Goal: Check status: Check status

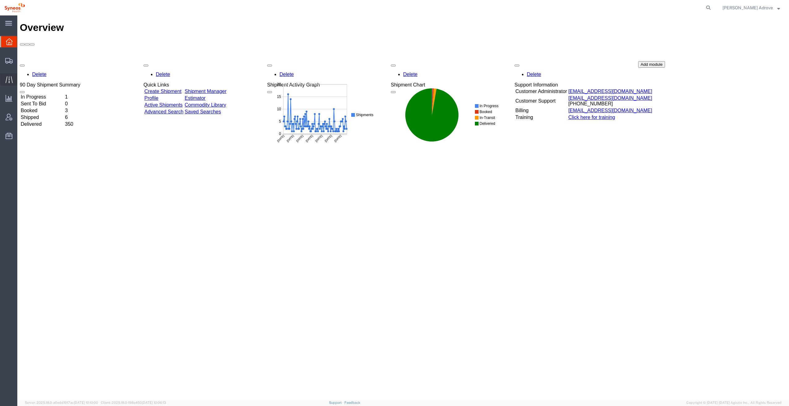
click at [21, 79] on span "Traffic" at bounding box center [19, 79] width 4 height 12
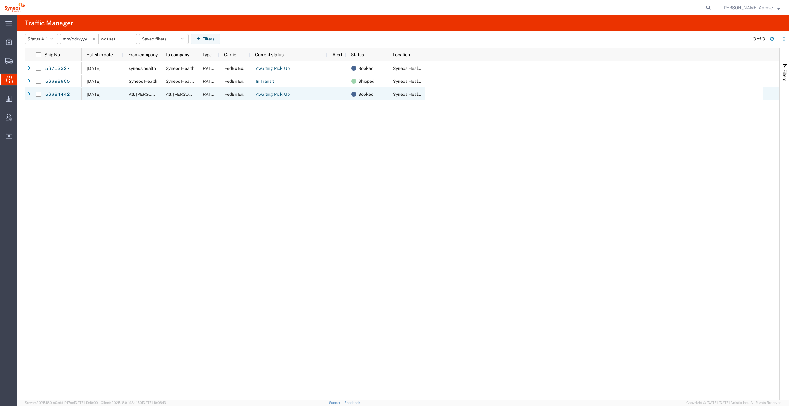
click at [26, 93] on div at bounding box center [29, 94] width 8 height 13
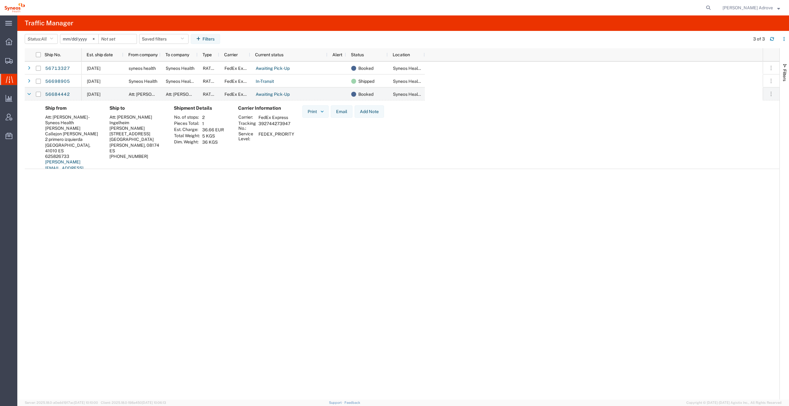
drag, startPoint x: 290, startPoint y: 124, endPoint x: 258, endPoint y: 124, distance: 32.2
click at [258, 124] on td "392744273947" at bounding box center [276, 126] width 40 height 11
drag, startPoint x: 258, startPoint y: 124, endPoint x: 265, endPoint y: 123, distance: 6.9
copy td "392744273947"
click at [56, 95] on link "56684442" at bounding box center [57, 95] width 25 height 10
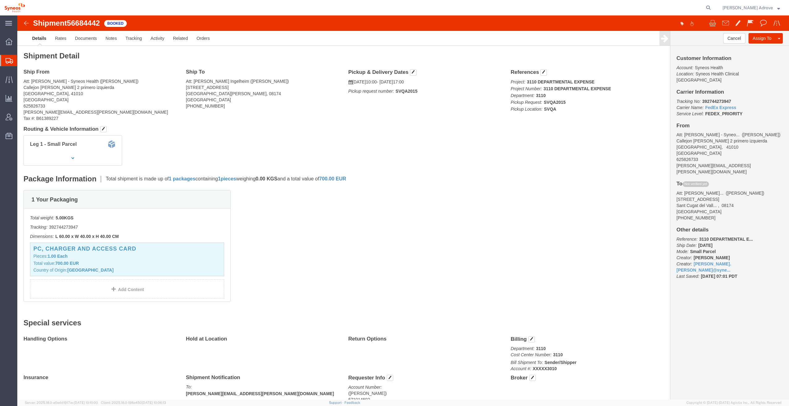
scroll to position [33, 0]
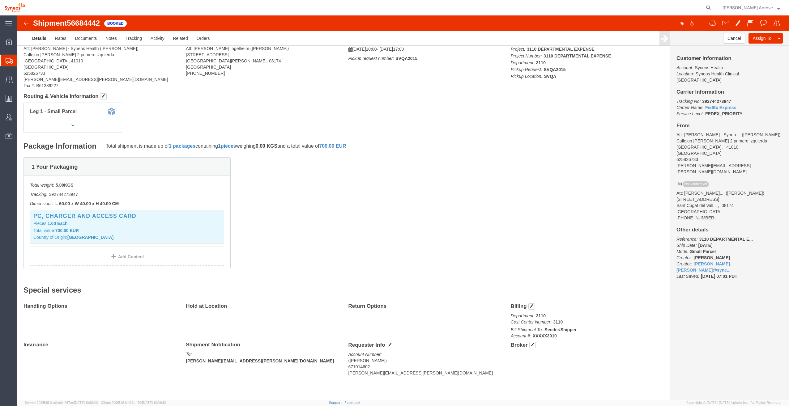
click h2 "Special services"
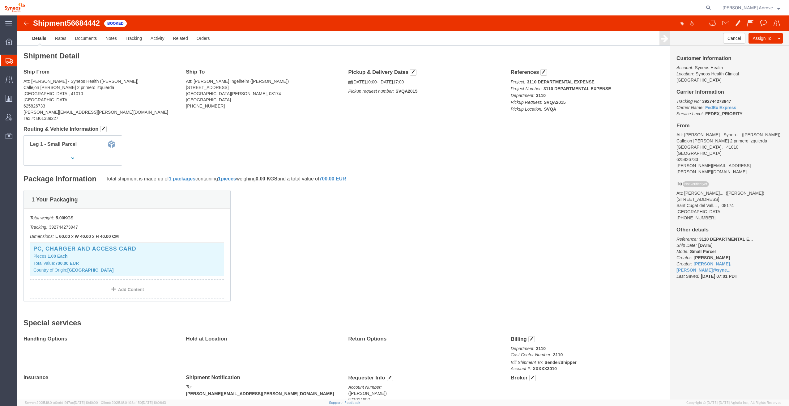
drag, startPoint x: 145, startPoint y: 320, endPoint x: 142, endPoint y: 321, distance: 3.3
click div "Special services Handling Options Hold at Location Return Options Billing Depar…"
click div "Details Rates Documents Notes Tracking Activity Related Orders Cancel Assign To…"
drag, startPoint x: 80, startPoint y: 66, endPoint x: 124, endPoint y: 65, distance: 43.9
click address "Att: [PERSON_NAME] - Syneos Health ([PERSON_NAME]) [STREET_ADDRESS][PERSON_NAME…"
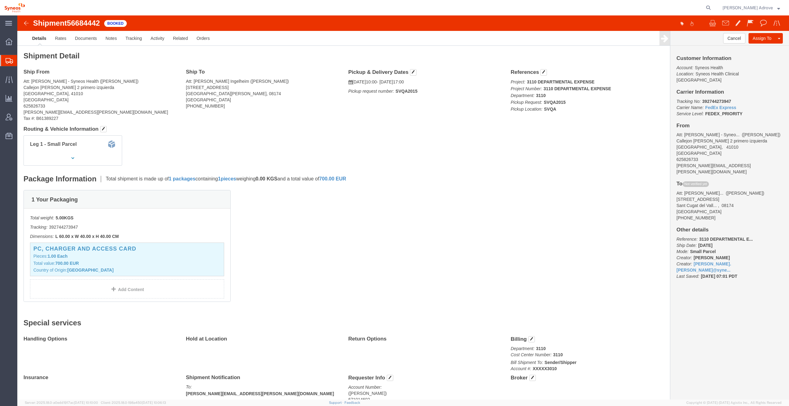
click div "Ship From Att: [PERSON_NAME] - Syneos Health ([PERSON_NAME]) [STREET_ADDRESS][P…"
drag, startPoint x: 9, startPoint y: 75, endPoint x: 29, endPoint y: 79, distance: 20.7
click at [9, 75] on div at bounding box center [8, 79] width 17 height 12
click at [21, 78] on span "Traffic" at bounding box center [19, 79] width 4 height 12
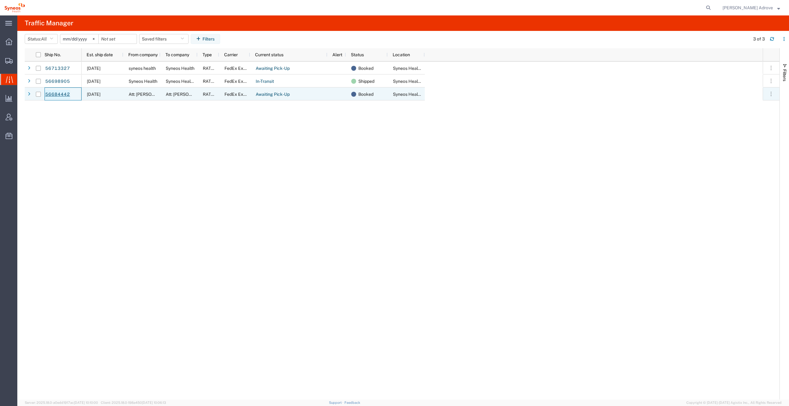
click at [54, 93] on link "56684442" at bounding box center [57, 95] width 25 height 10
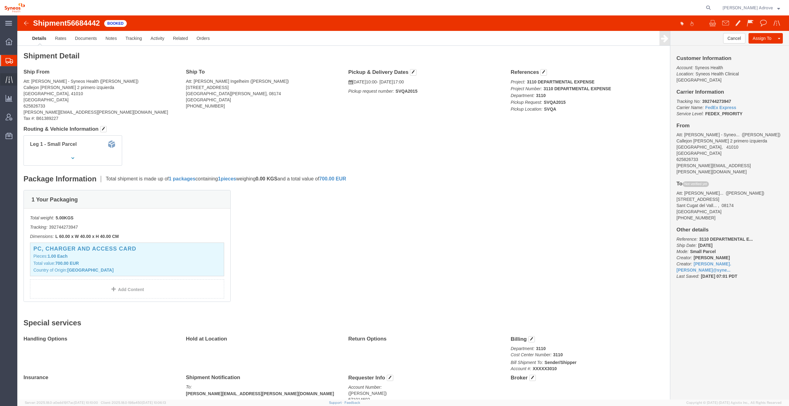
drag, startPoint x: 6, startPoint y: 78, endPoint x: 24, endPoint y: 77, distance: 17.7
click at [6, 78] on icon at bounding box center [9, 79] width 7 height 7
click at [21, 77] on span "Traffic" at bounding box center [19, 79] width 4 height 12
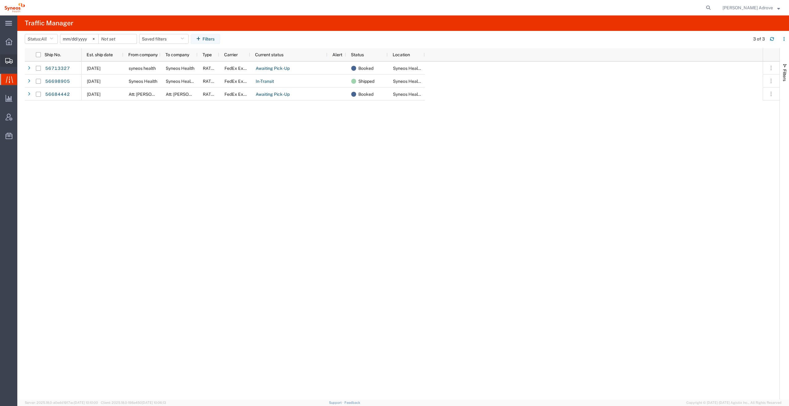
click at [0, 0] on span "Shipment Manager" at bounding box center [0, 0] width 0 height 0
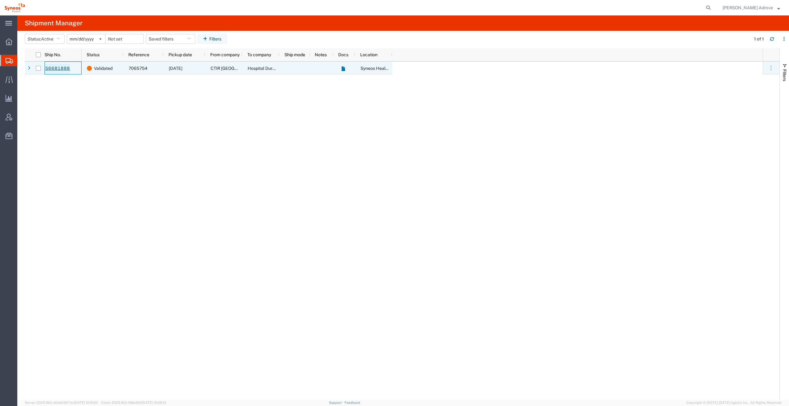
click at [54, 67] on link "56681888" at bounding box center [57, 69] width 25 height 10
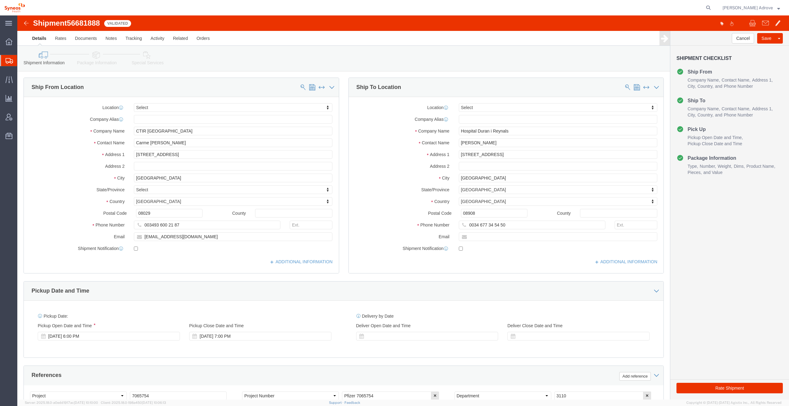
select select
click at [21, 78] on span "Traffic" at bounding box center [19, 79] width 4 height 12
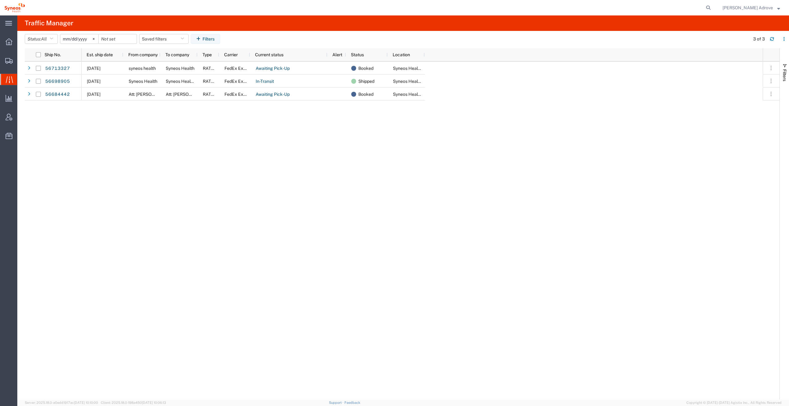
click at [74, 143] on div "56713327 56698905 56684442 [DATE] syneos health Syneos Health RATED FedEx Expre…" at bounding box center [402, 231] width 755 height 338
click at [49, 95] on link "56684442" at bounding box center [57, 95] width 25 height 10
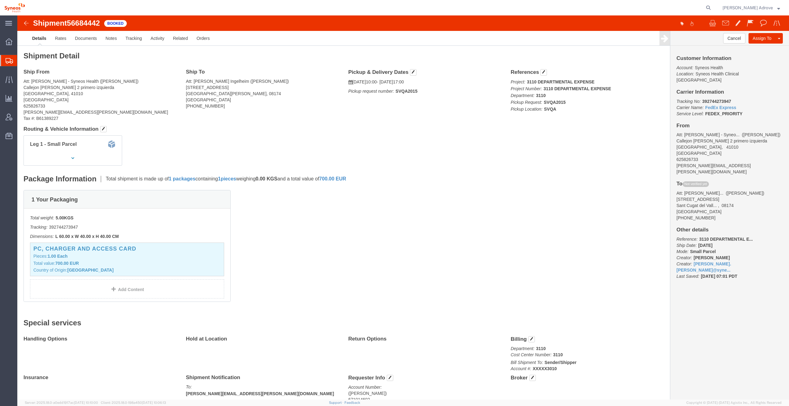
click div "1 Your Packaging Total weight: 5.00 KGS Tracking: 392744273947 Dimensions: L 60…"
click span "Not verified yet"
drag, startPoint x: 682, startPoint y: 79, endPoint x: 717, endPoint y: 79, distance: 34.6
click p "Tracking No: 392744273947 Carrier Name: FedEx Express FedEx Express Service Lev…"
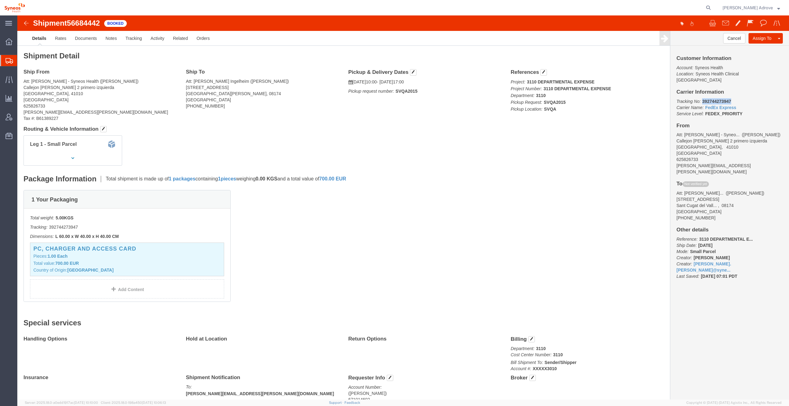
drag, startPoint x: 717, startPoint y: 79, endPoint x: 705, endPoint y: 80, distance: 11.8
copy b "392744273947"
